Goal: Find specific page/section: Find specific page/section

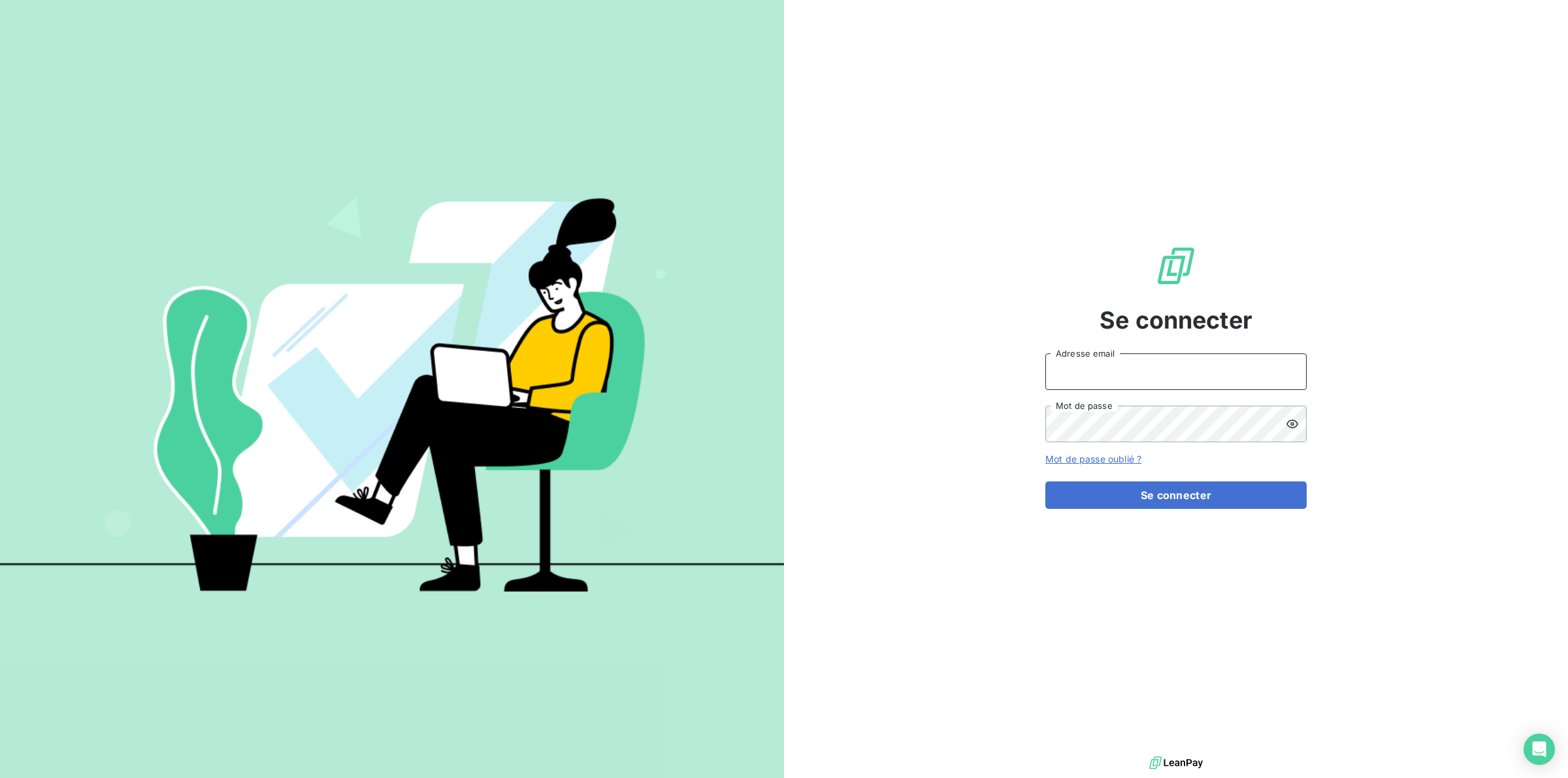
type input "[PERSON_NAME][EMAIL_ADDRESS][DOMAIN_NAME]"
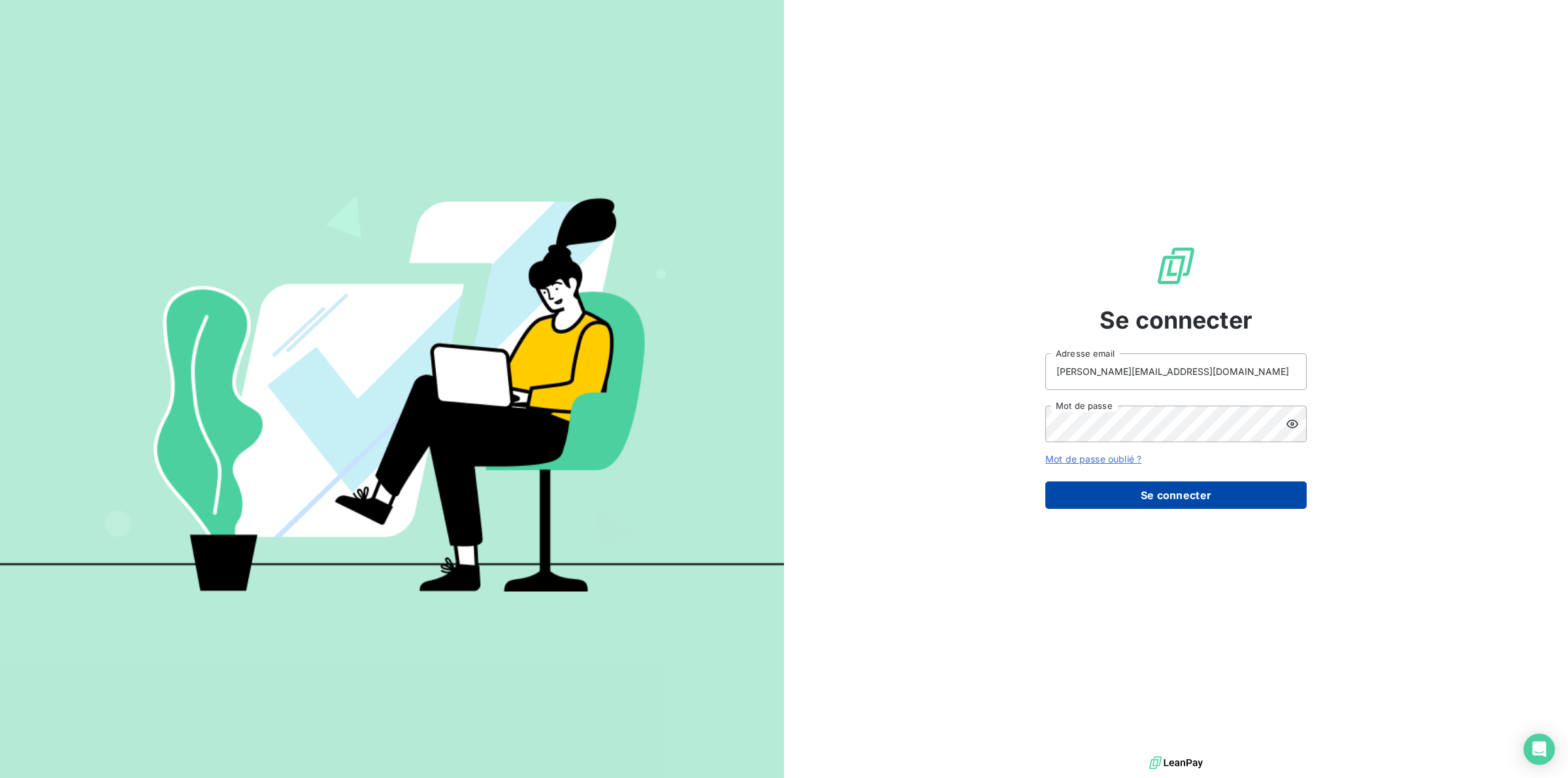
click at [1145, 498] on button "Se connecter" at bounding box center [1175, 495] width 261 height 27
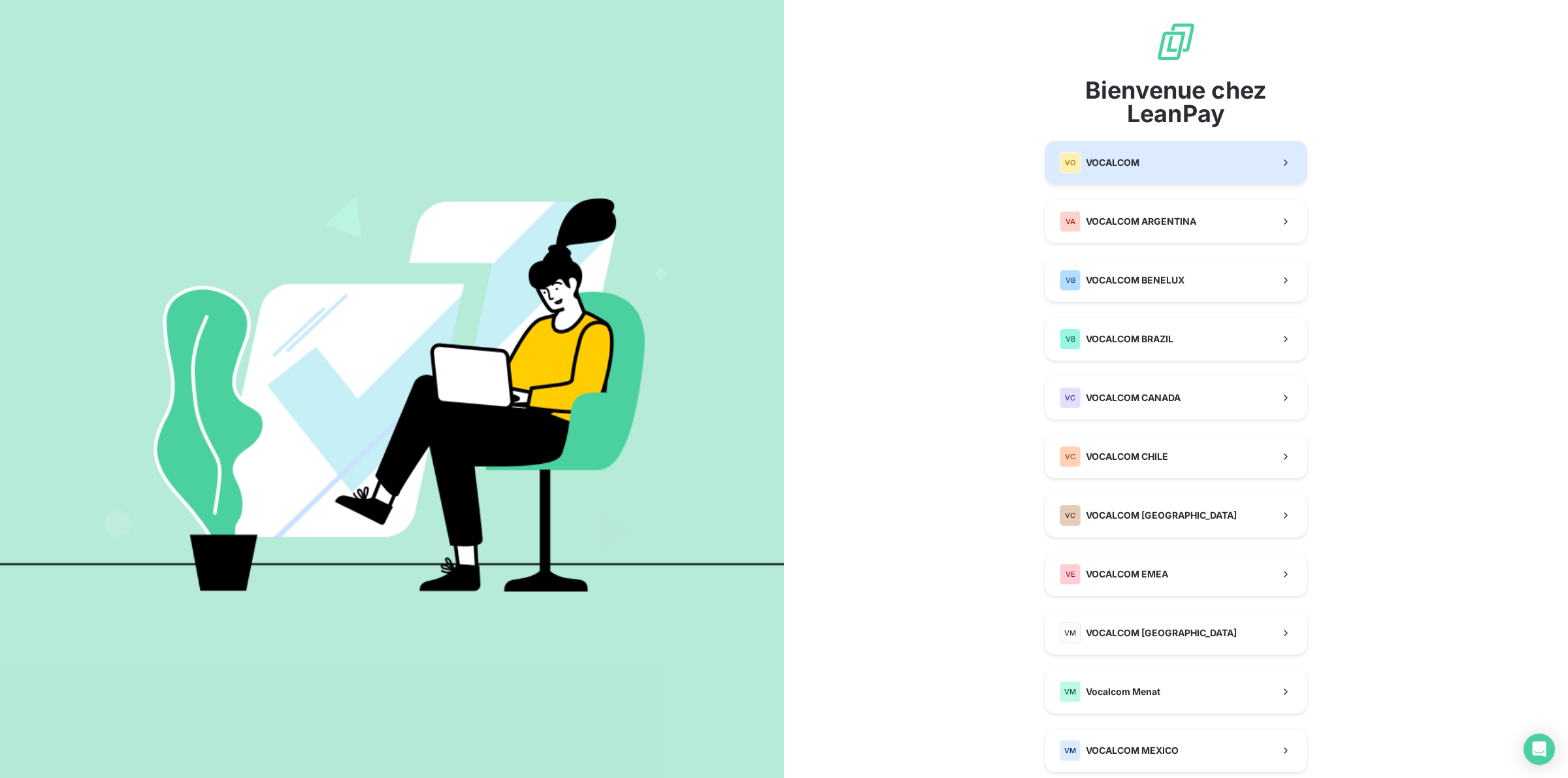
click at [1099, 164] on span "VOCALCOM" at bounding box center [1112, 163] width 54 height 13
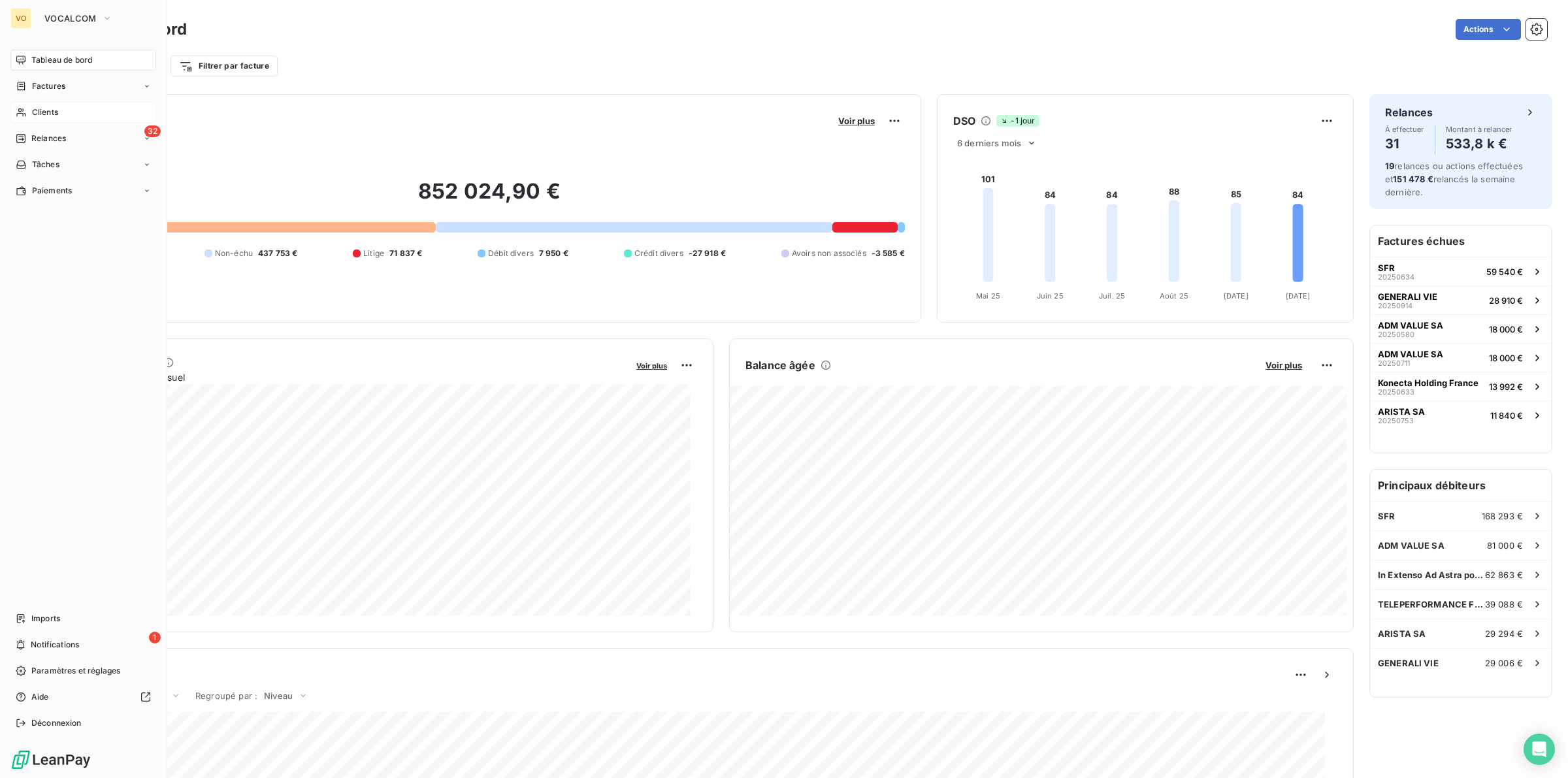
click at [47, 109] on span "Clients" at bounding box center [45, 112] width 26 height 12
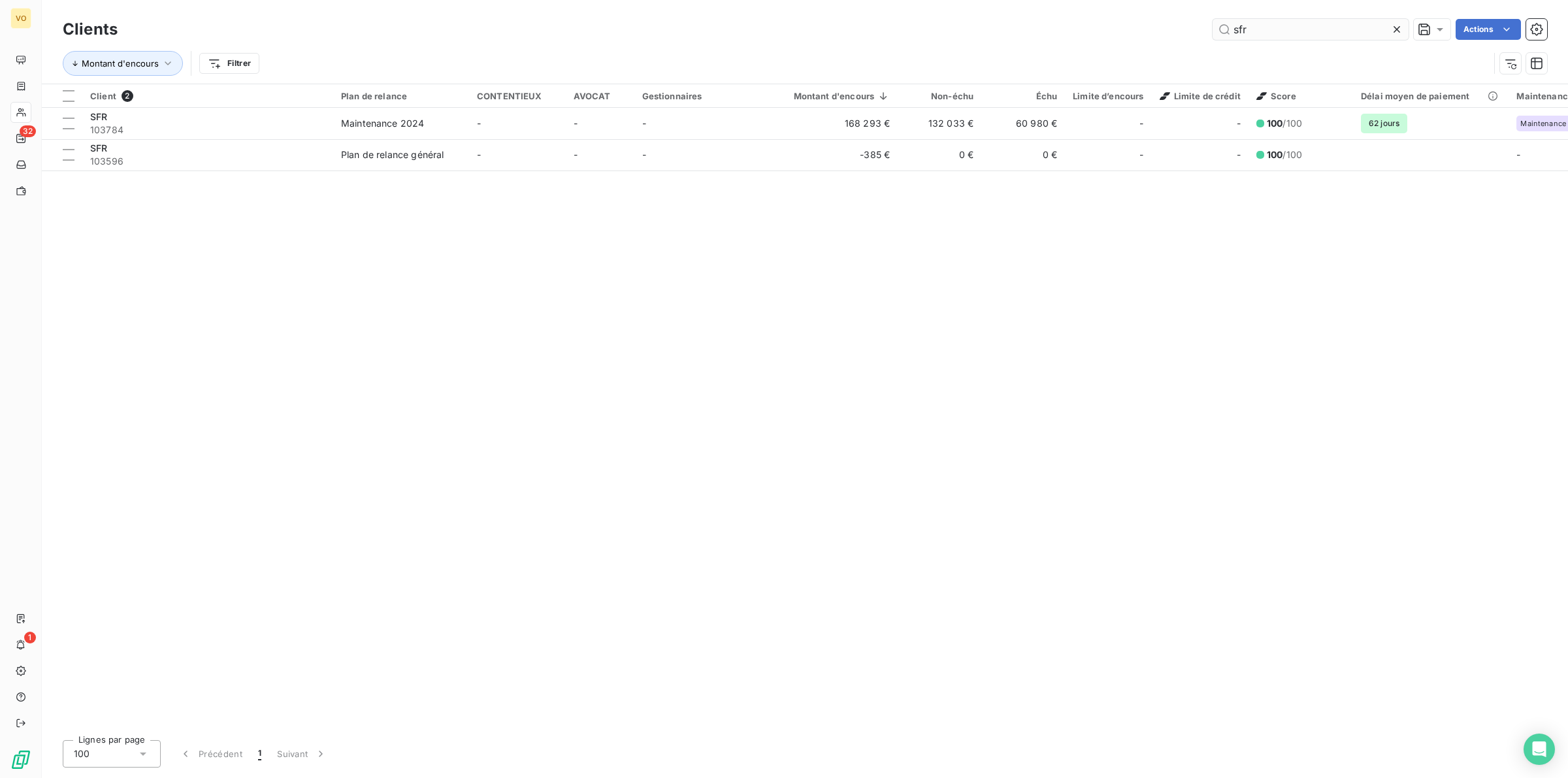
drag, startPoint x: 1244, startPoint y: 28, endPoint x: 1213, endPoint y: 27, distance: 31.0
click at [1213, 27] on input "sfr" at bounding box center [1310, 29] width 196 height 21
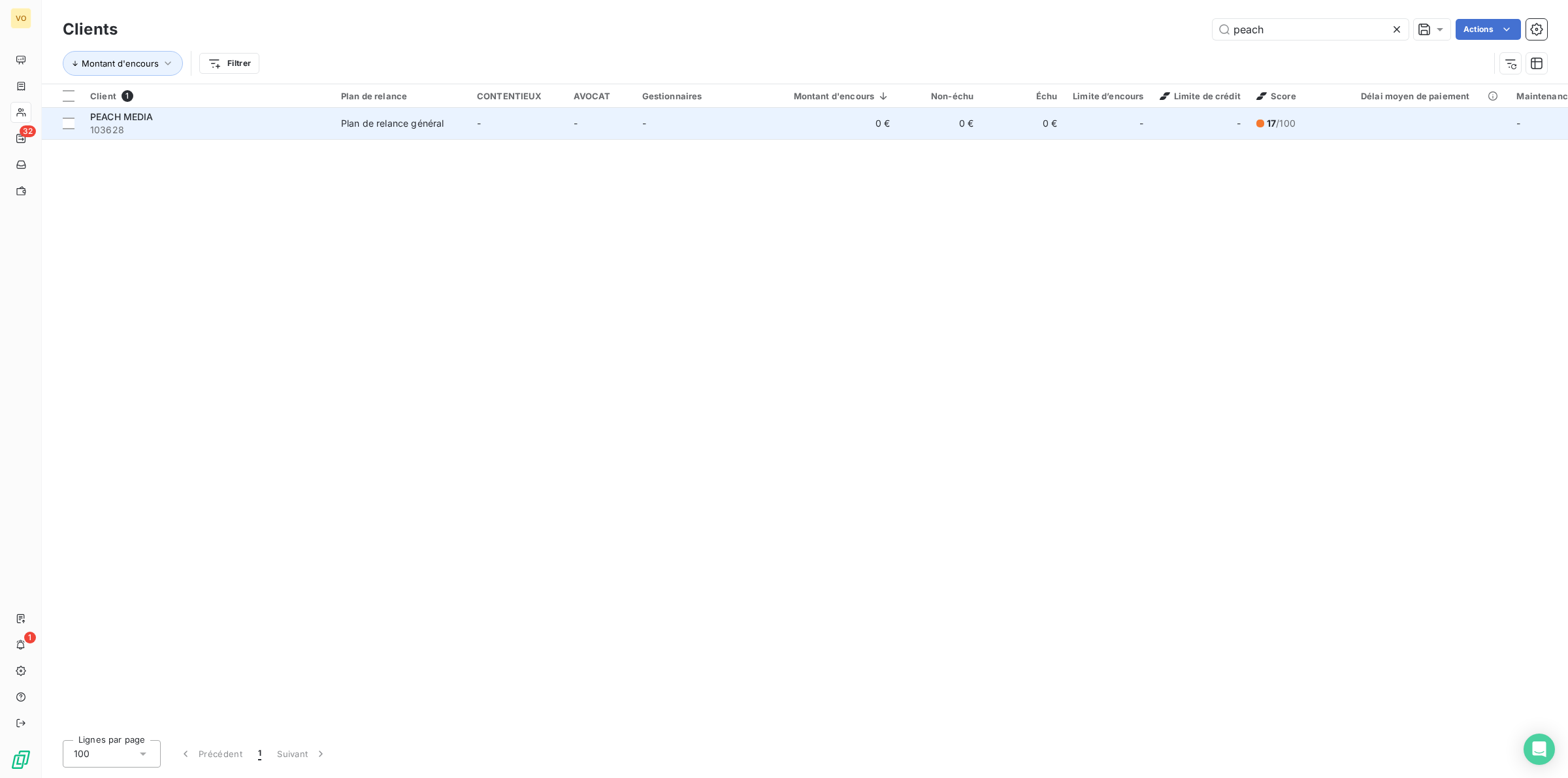
type input "peach"
click at [272, 125] on span "103628" at bounding box center [208, 130] width 235 height 13
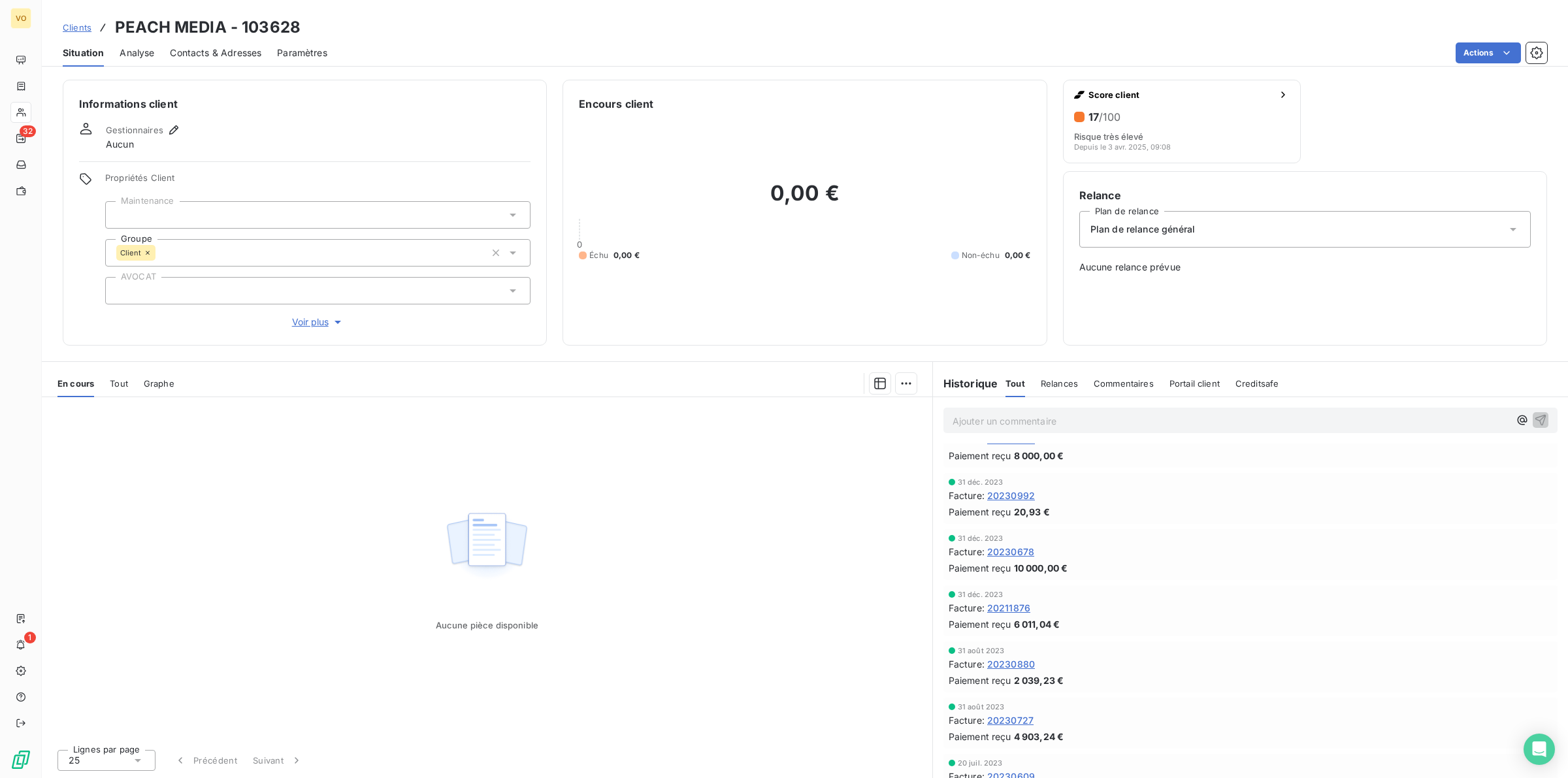
scroll to position [164, 0]
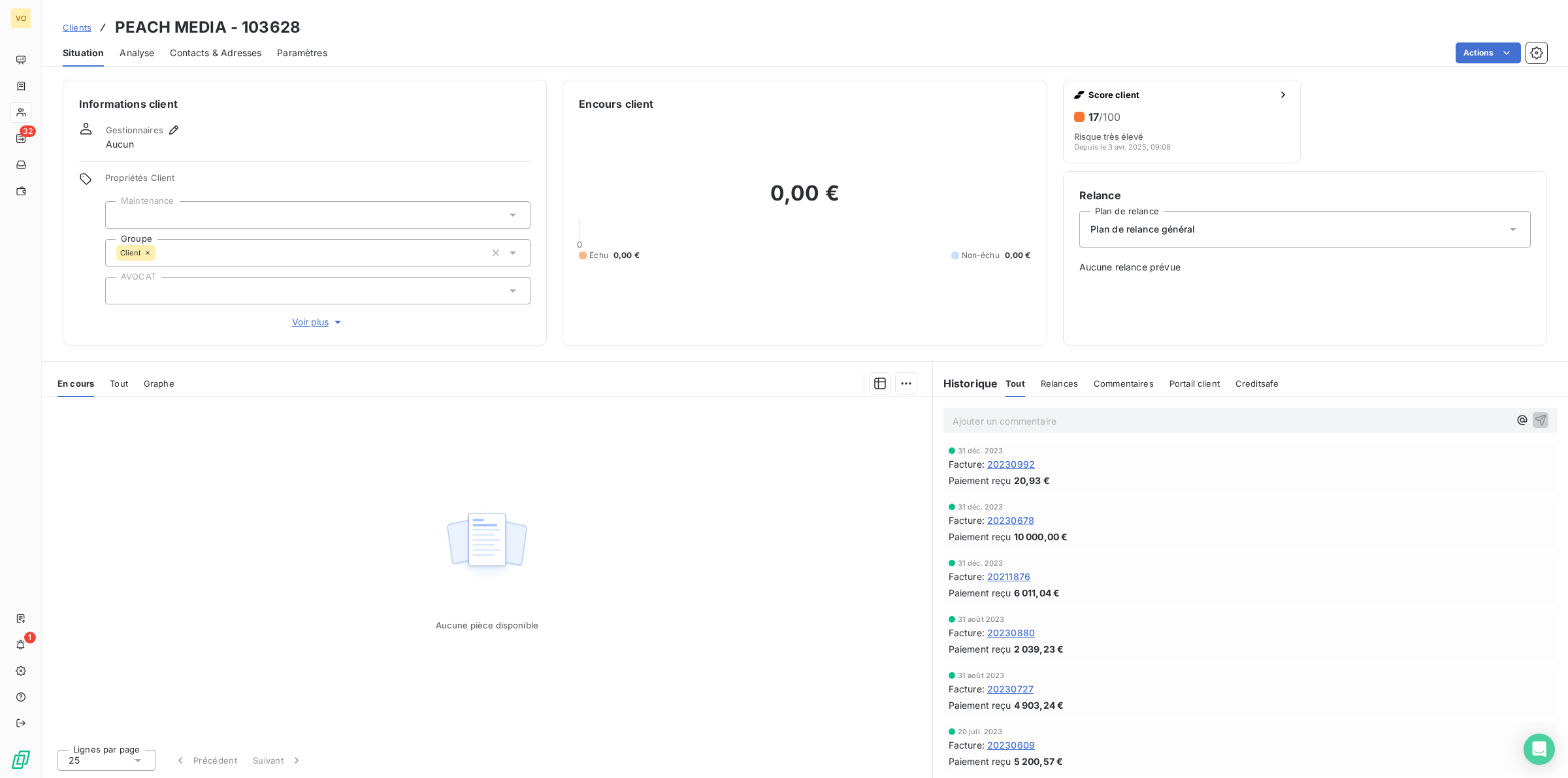
drag, startPoint x: 1040, startPoint y: 462, endPoint x: 986, endPoint y: 462, distance: 54.0
click at [986, 462] on div "Facture : 20230992" at bounding box center [1250, 464] width 603 height 14
copy div "20230992"
